Goal: Ask a question

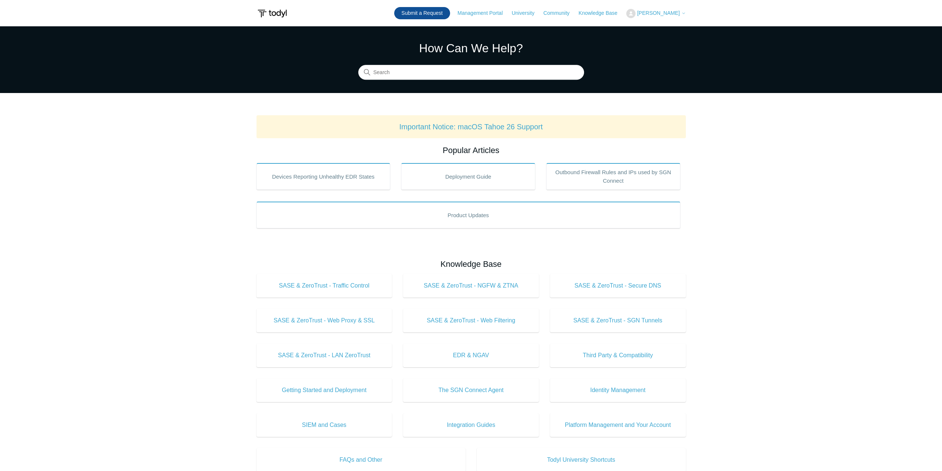
click at [434, 13] on link "Submit a Request" at bounding box center [422, 13] width 56 height 12
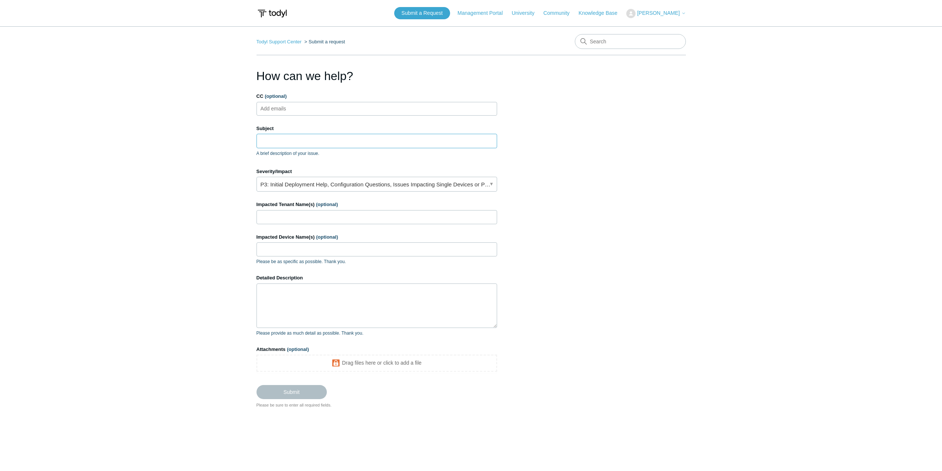
click at [281, 138] on input "Subject" at bounding box center [377, 141] width 241 height 14
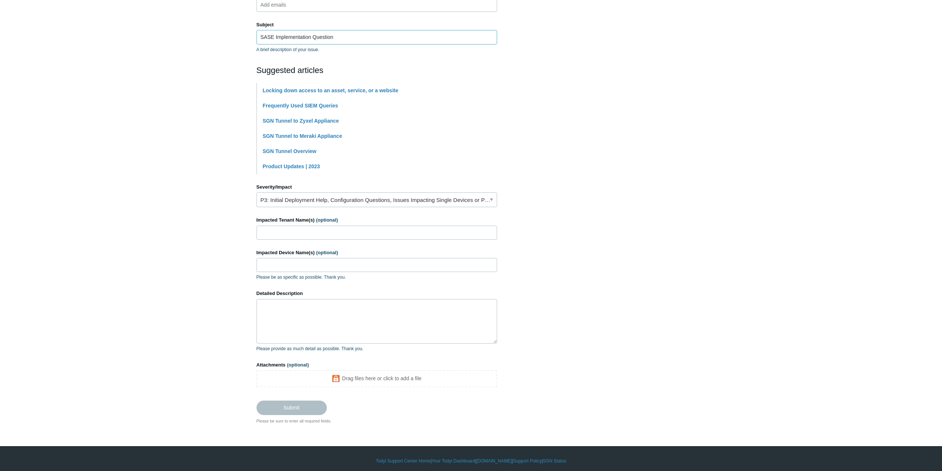
scroll to position [108, 0]
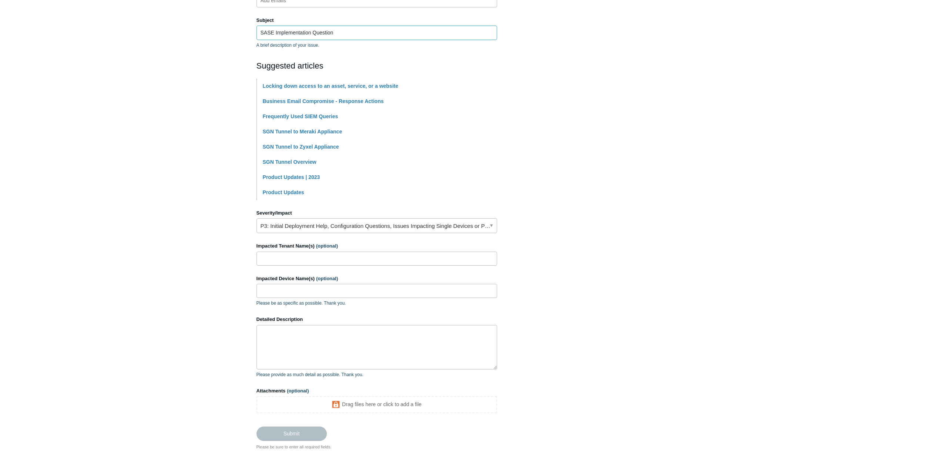
type input "SASE Implementation Question"
click at [283, 257] on input "Impacted Tenant Name(s) (optional)" at bounding box center [377, 258] width 241 height 14
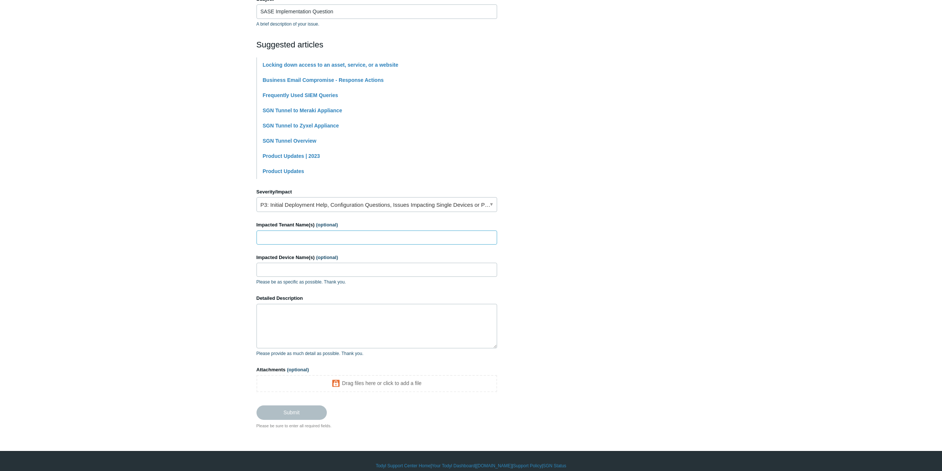
scroll to position [138, 0]
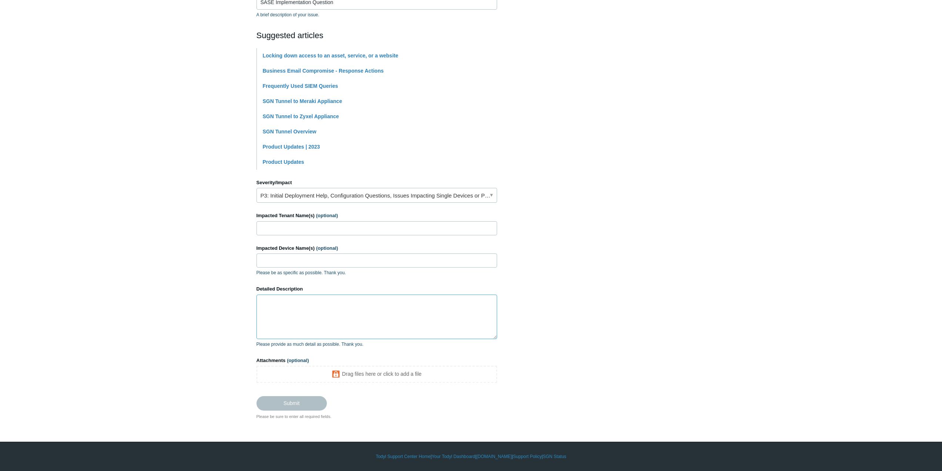
click at [280, 301] on textarea "Detailed Description" at bounding box center [377, 316] width 241 height 44
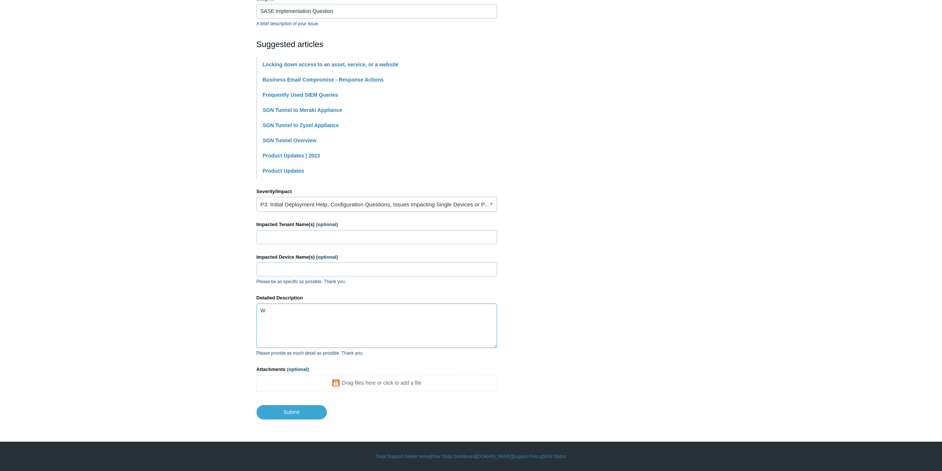
scroll to position [130, 0]
click at [438, 318] on textarea "We are looking to roll SASE out to a customer of ours that has 3 tenants in Tod…" at bounding box center [377, 325] width 241 height 44
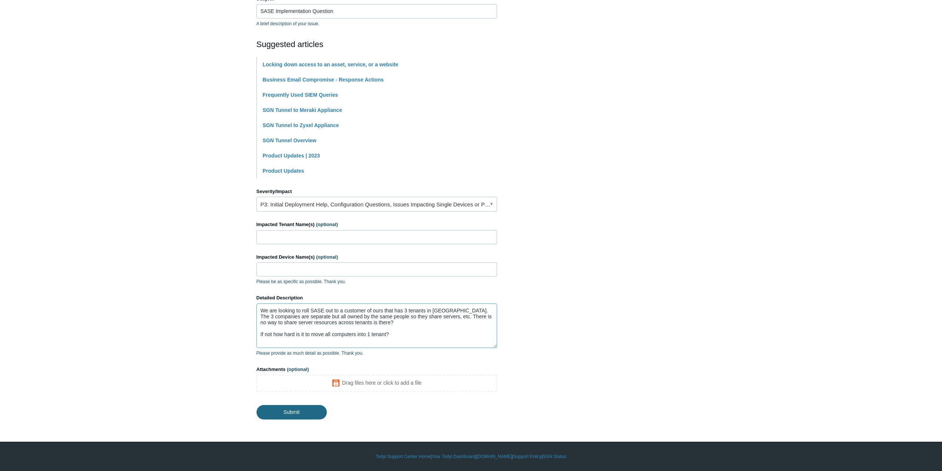
type textarea "We are looking to roll SASE out to a customer of ours that has 3 tenants in Tod…"
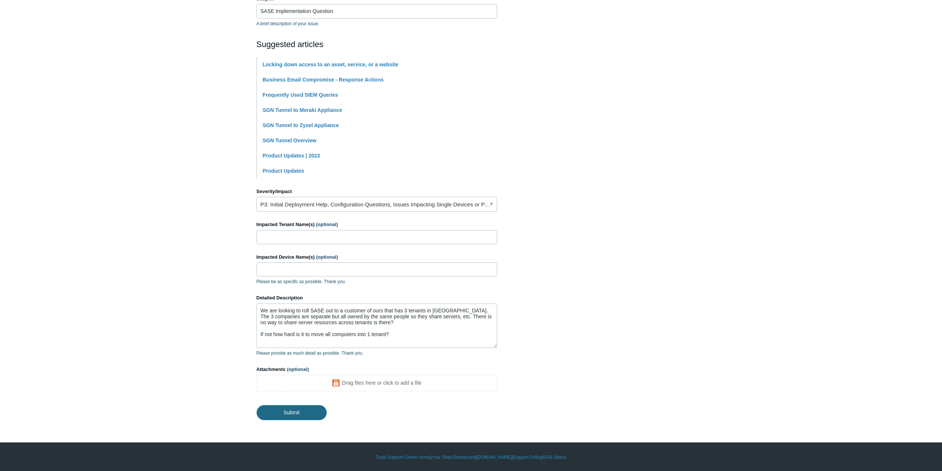
click at [301, 410] on input "Submit" at bounding box center [292, 412] width 70 height 15
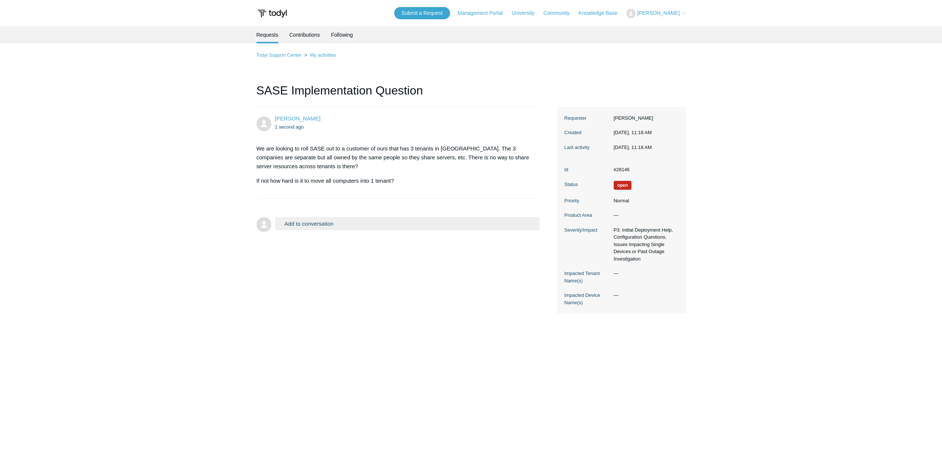
click at [350, 36] on link "Following" at bounding box center [342, 34] width 22 height 16
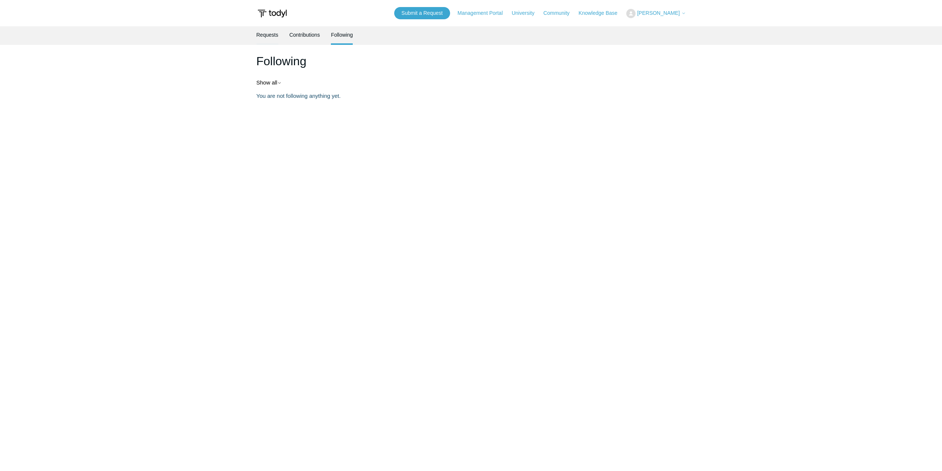
click at [277, 34] on link "Requests" at bounding box center [268, 34] width 22 height 16
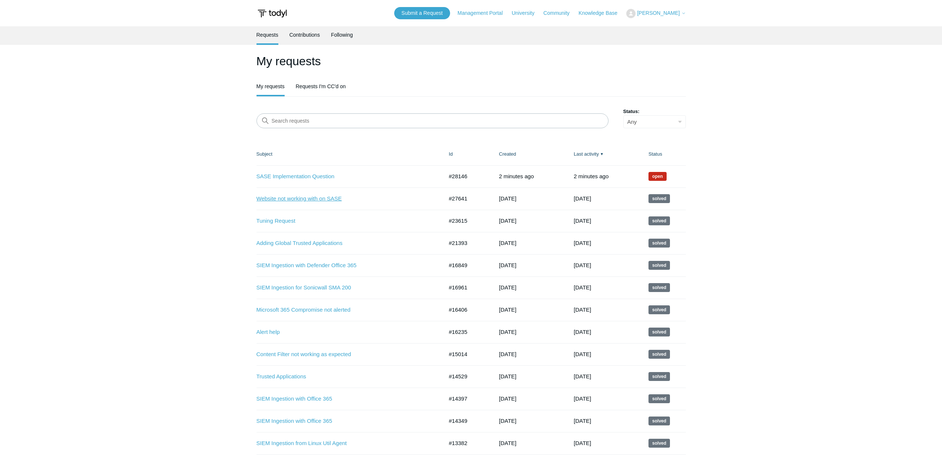
click at [328, 198] on link "Website not working with on SASE" at bounding box center [345, 198] width 176 height 9
